Goal: Transaction & Acquisition: Book appointment/travel/reservation

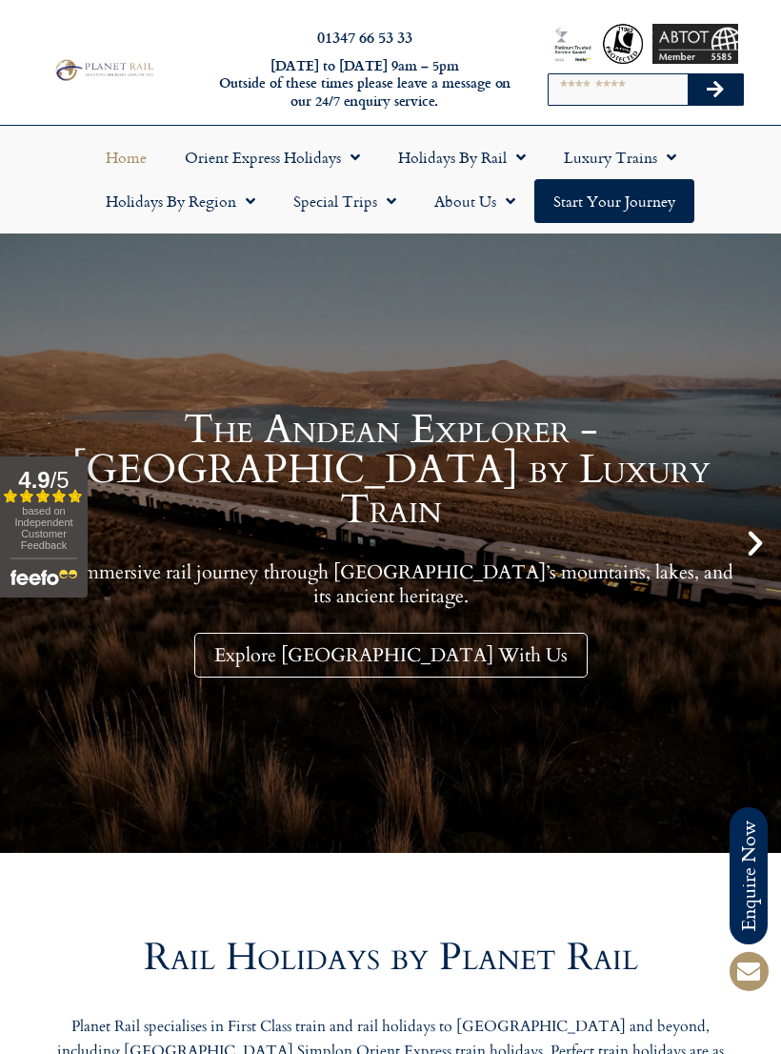
click at [496, 163] on link "Holidays by Rail" at bounding box center [462, 157] width 166 height 44
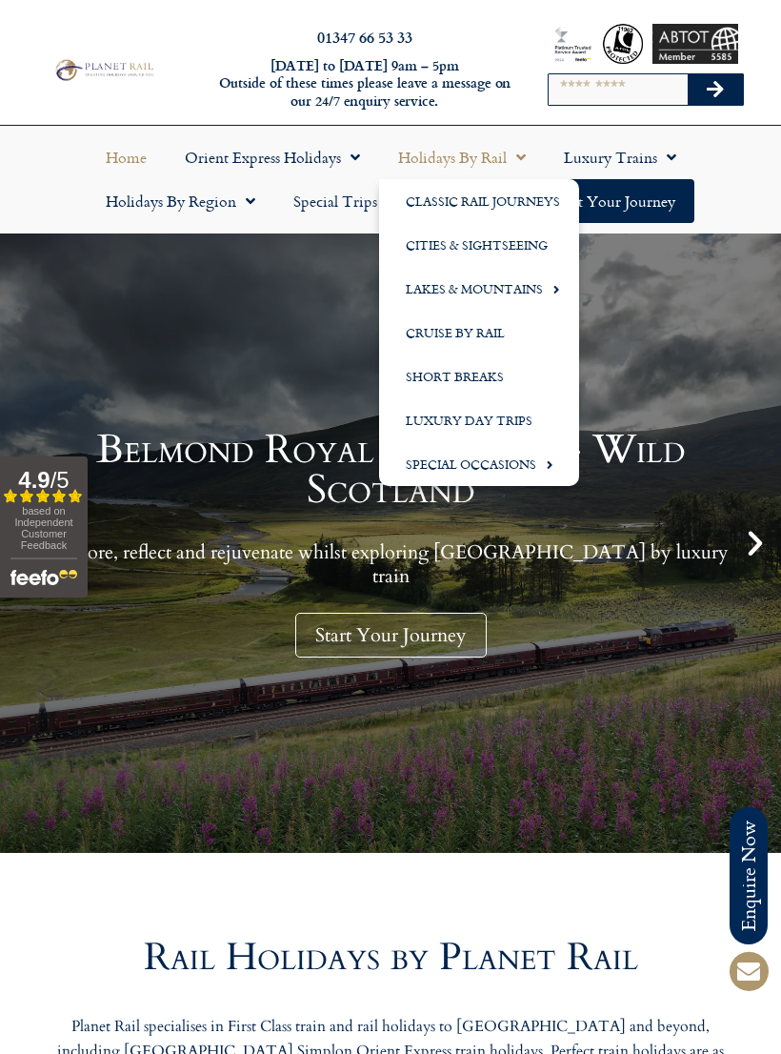
click at [514, 202] on link "Classic Rail Journeys" at bounding box center [479, 201] width 200 height 44
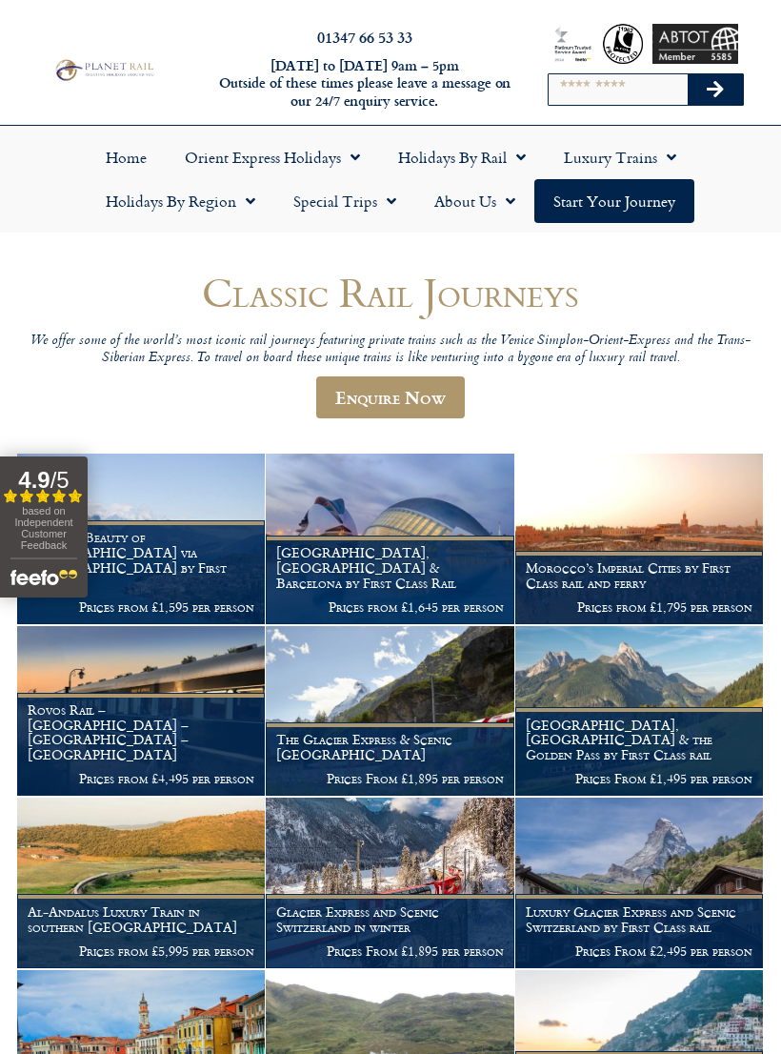
click at [589, 92] on input "Search" at bounding box center [618, 89] width 139 height 30
type input "*****"
click at [715, 90] on button "Search" at bounding box center [715, 89] width 55 height 30
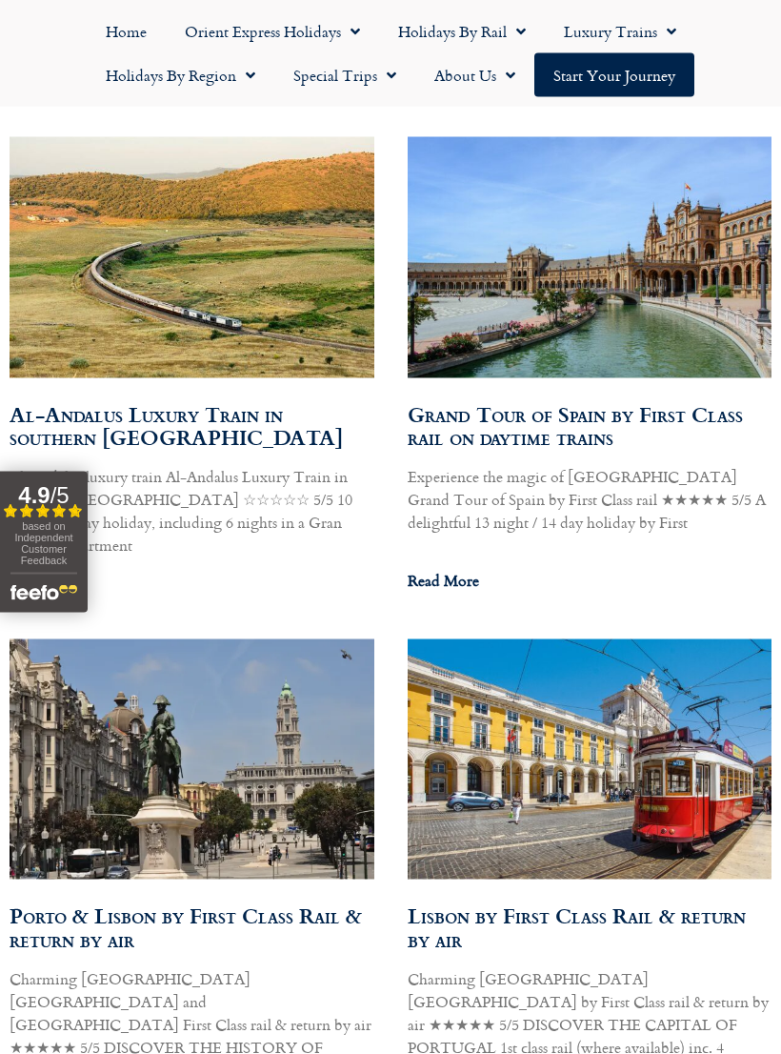
scroll to position [1341, 0]
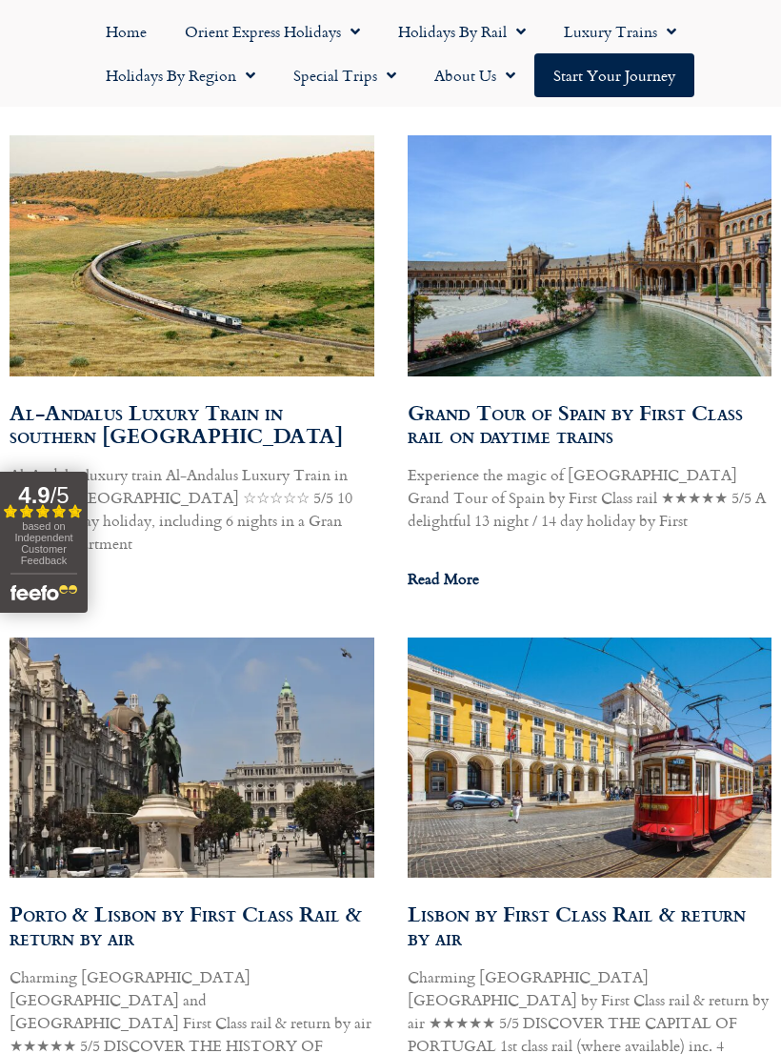
click at [539, 396] on link "Grand Tour of Spain by First Class rail on daytime trains" at bounding box center [575, 423] width 335 height 55
